Goal: Task Accomplishment & Management: Manage account settings

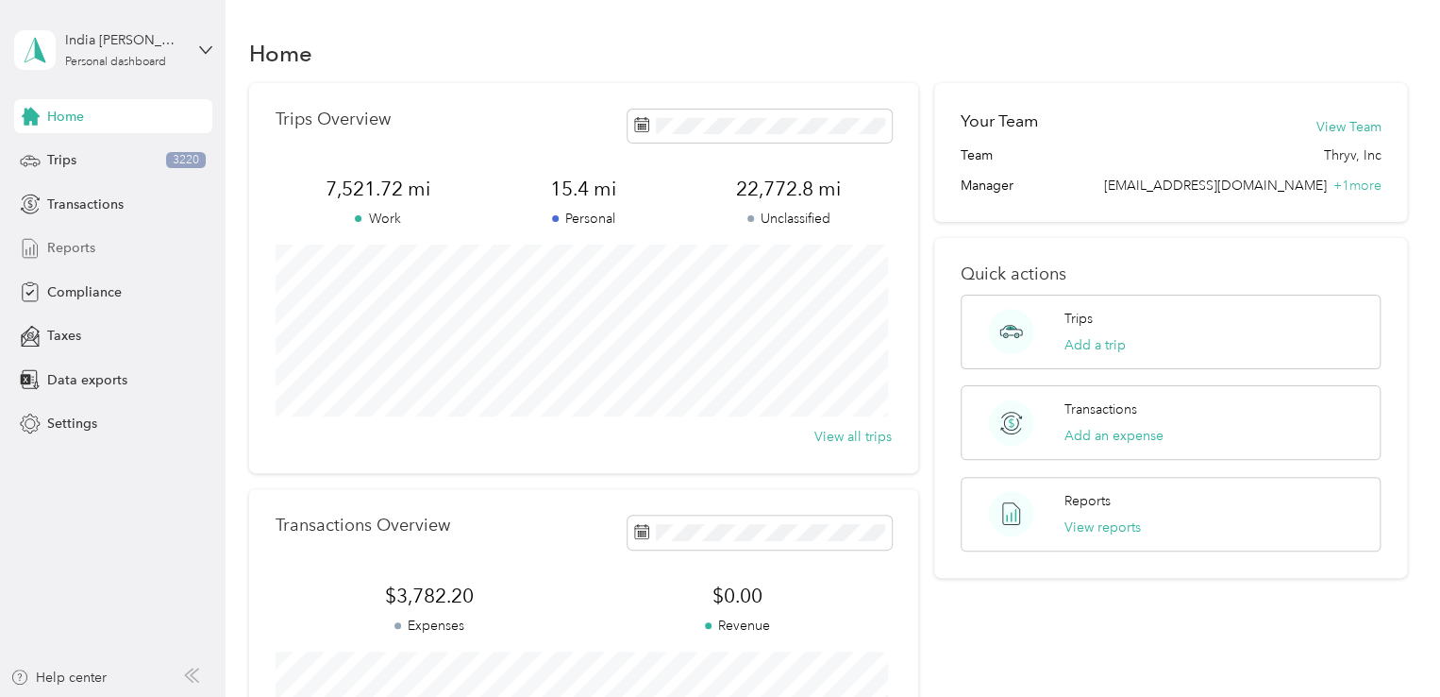
click at [78, 243] on span "Reports" at bounding box center [71, 248] width 48 height 20
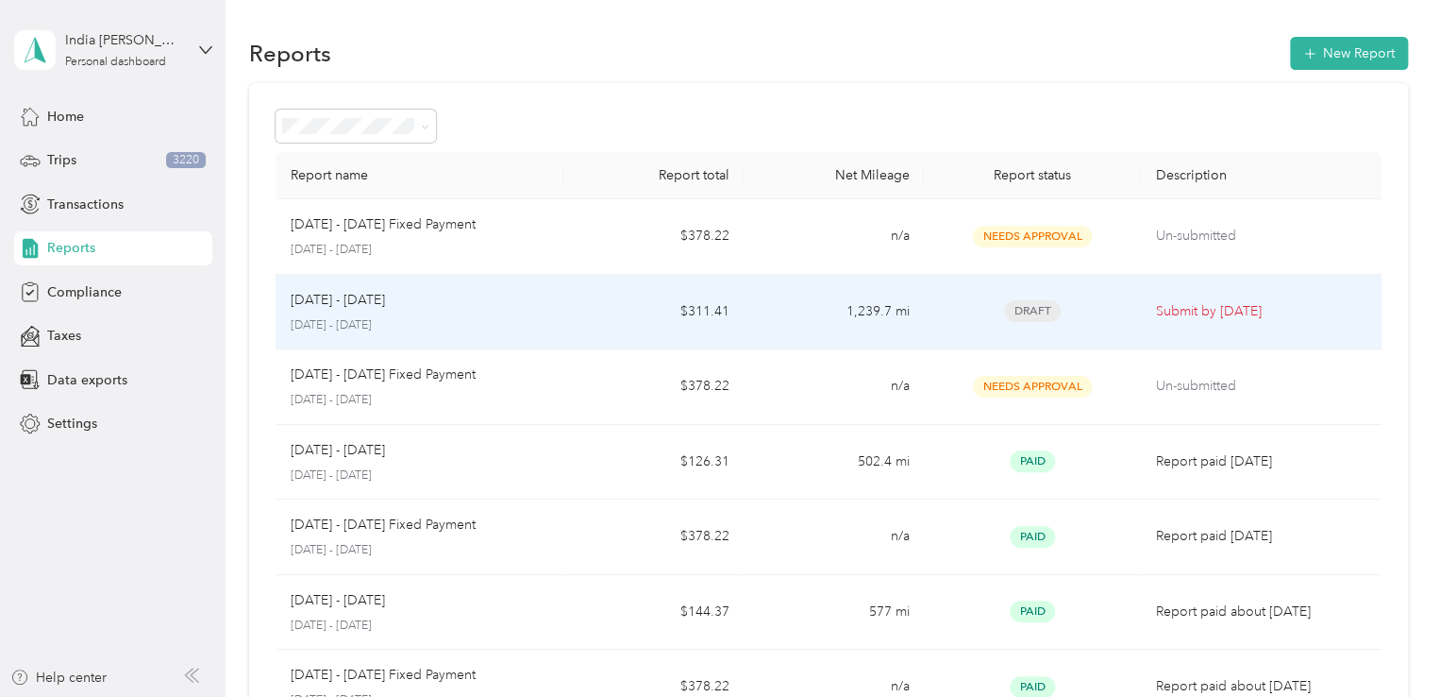
click at [1032, 317] on span "Draft" at bounding box center [1032, 311] width 57 height 22
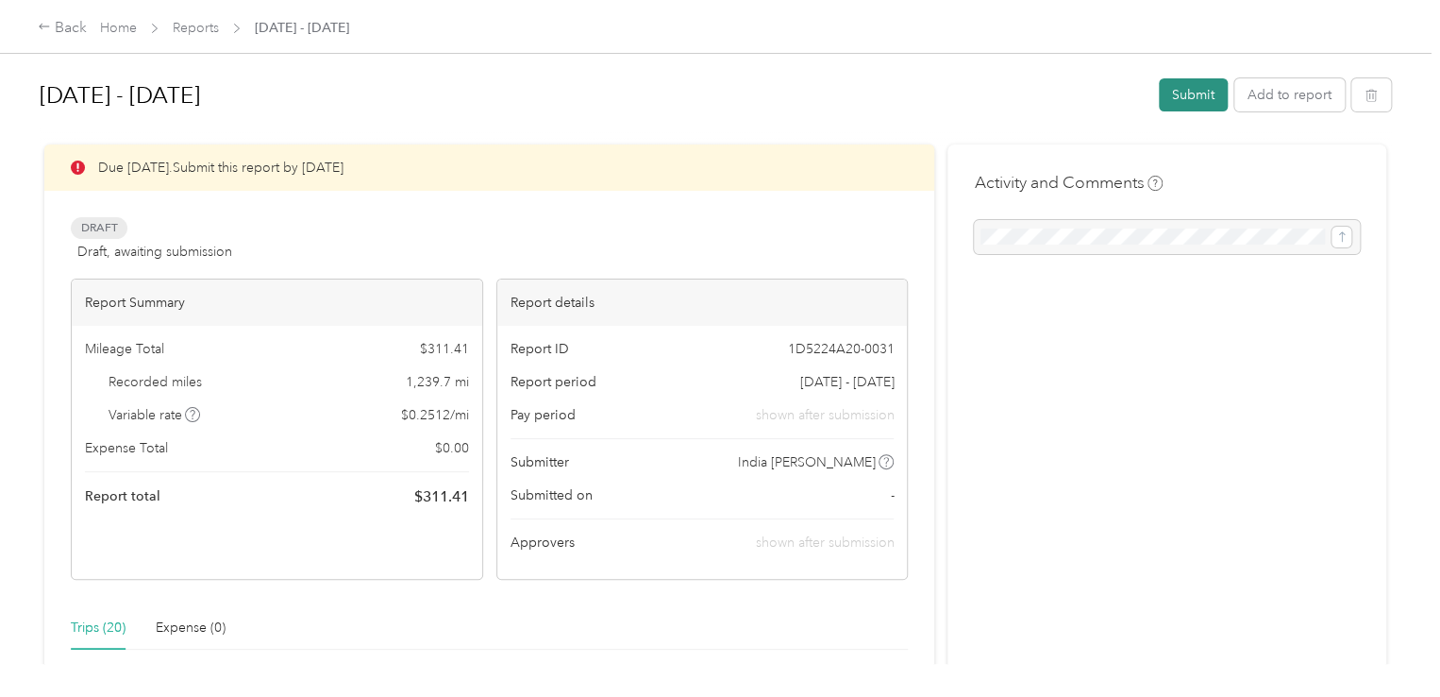
click at [1194, 99] on button "Submit" at bounding box center [1193, 94] width 69 height 33
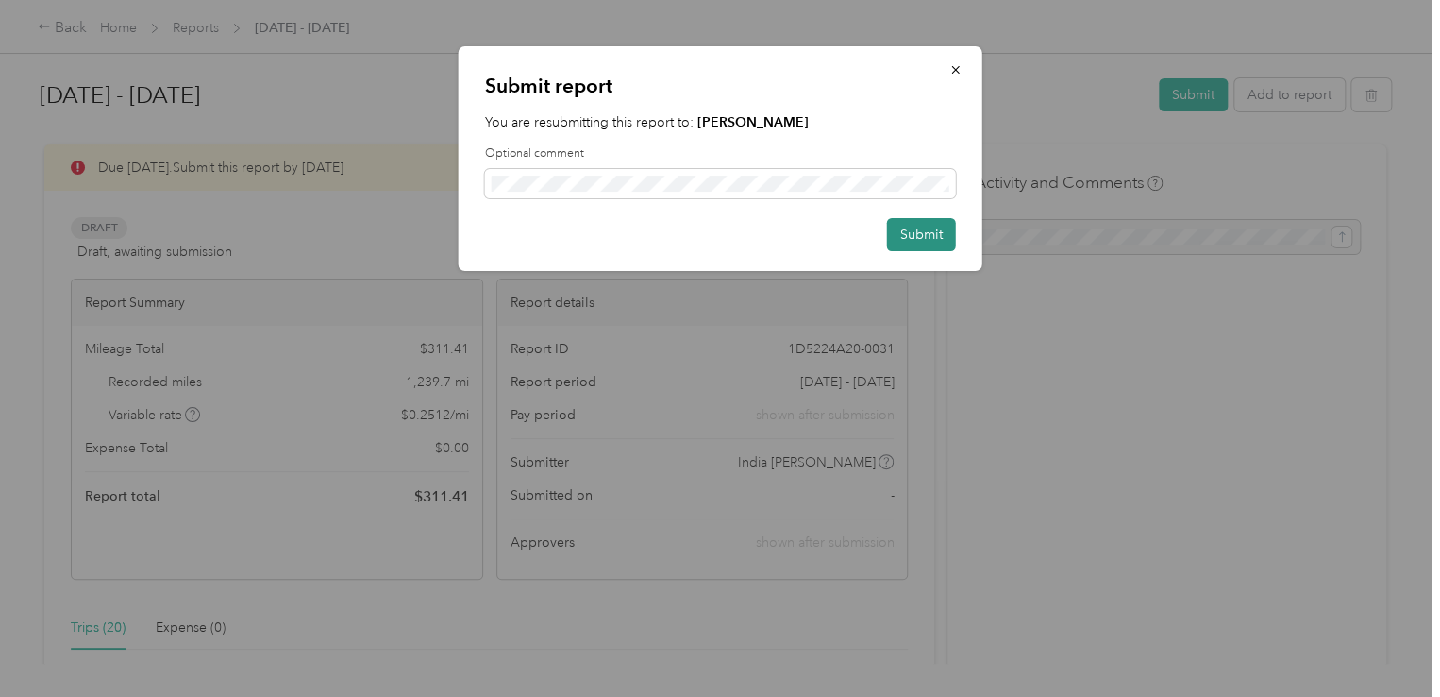
click at [940, 227] on button "Submit" at bounding box center [921, 234] width 69 height 33
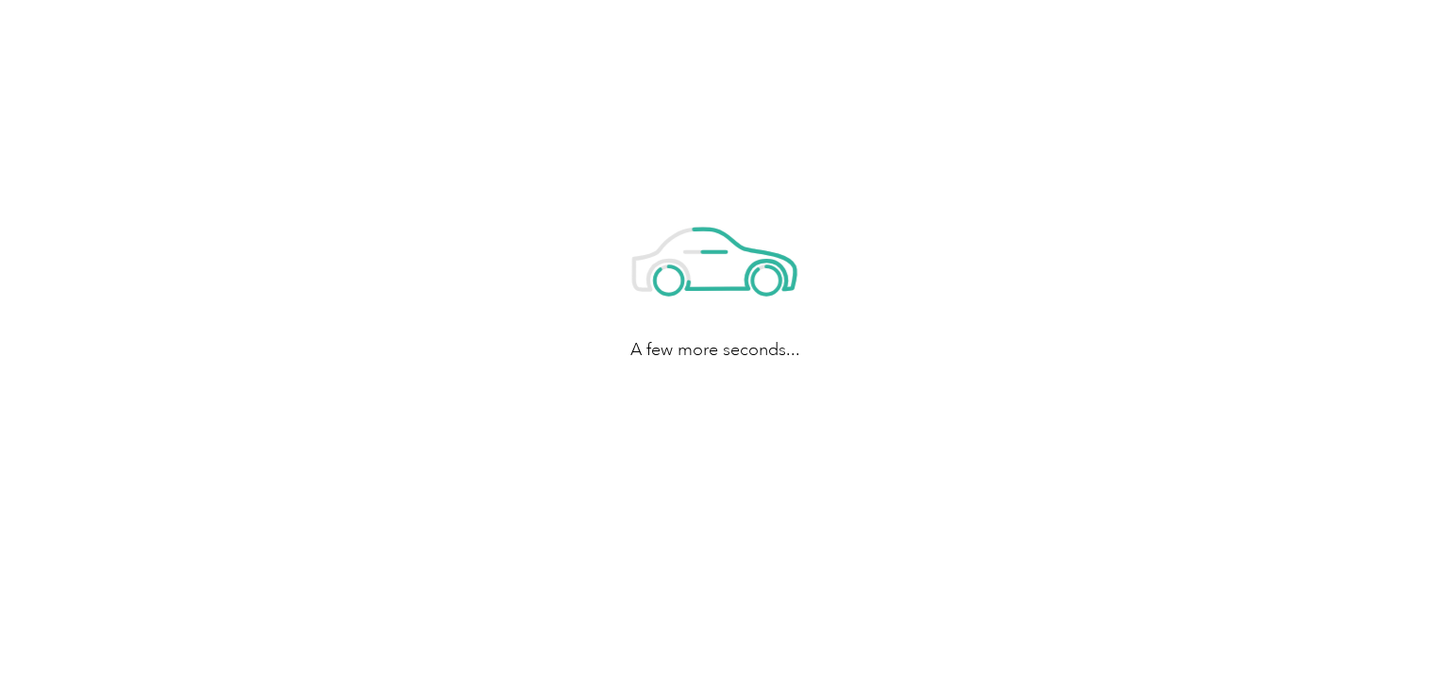
click at [1125, 45] on div "A few more seconds..." at bounding box center [715, 278] width 1431 height 557
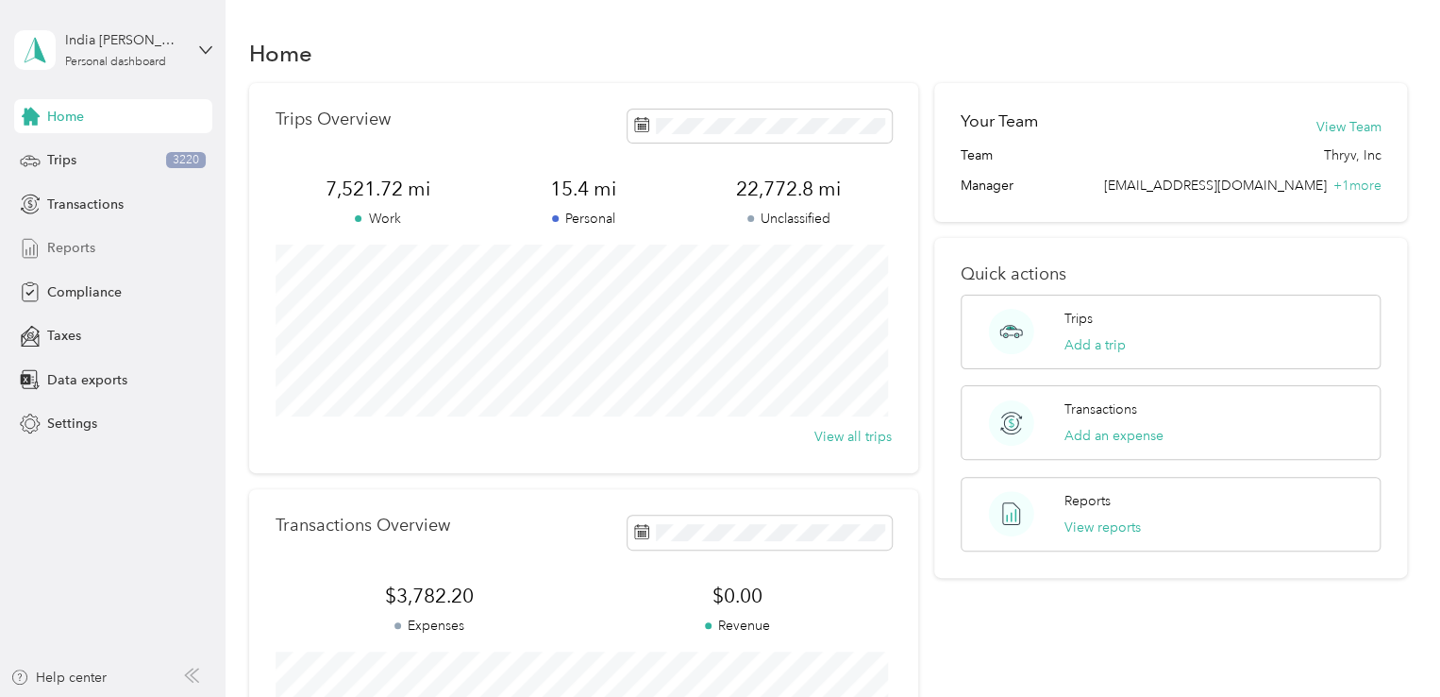
click at [81, 238] on span "Reports" at bounding box center [71, 248] width 48 height 20
